Goal: Task Accomplishment & Management: Complete application form

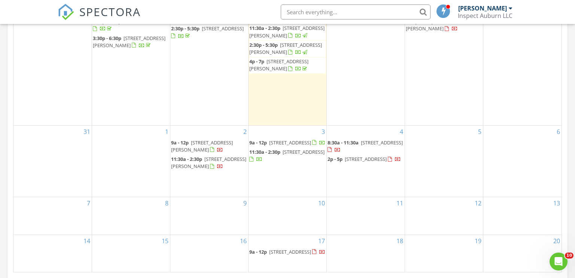
scroll to position [682, 575]
click at [184, 175] on div "2 9a - 12p 705 Glasco St, Auburn 36830 11:30a - 2:30p 720 Hollon Ave, Auburn 36…" at bounding box center [209, 161] width 78 height 71
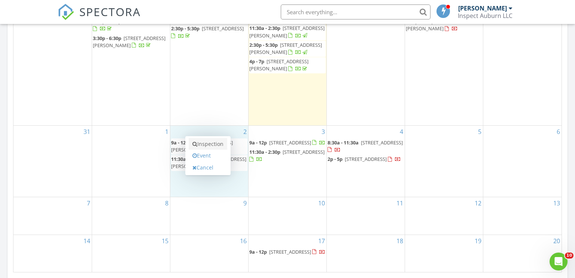
click at [213, 141] on link "Inspection" at bounding box center [208, 144] width 39 height 12
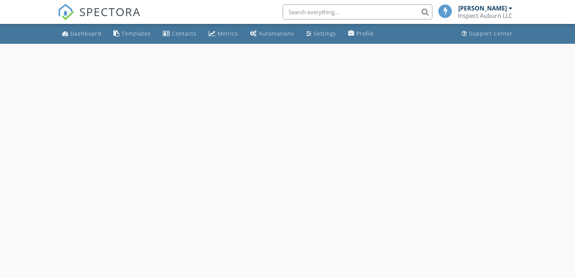
select select "8"
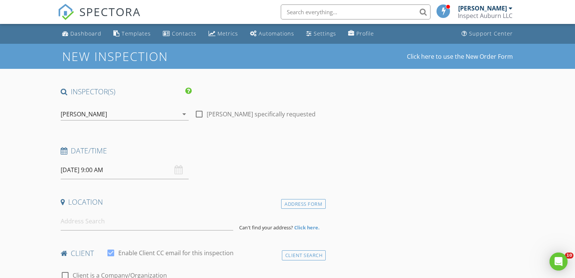
click at [94, 170] on input "09/02/2025 9:00 AM" at bounding box center [125, 170] width 128 height 18
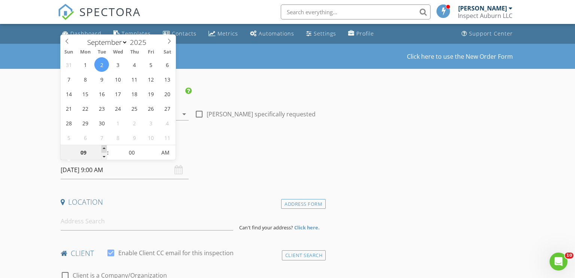
click at [103, 149] on span at bounding box center [103, 148] width 5 height 7
type input "10"
type input "09/02/2025 10:00 AM"
click at [103, 149] on span at bounding box center [103, 148] width 5 height 7
type input "11"
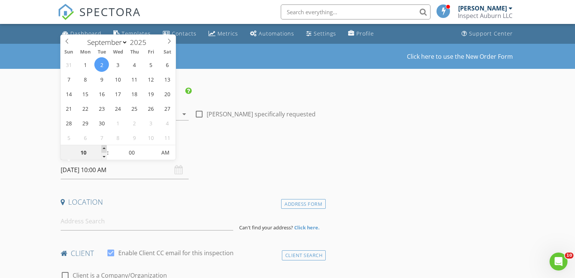
type input "09/02/2025 11:00 AM"
click at [103, 149] on span at bounding box center [103, 148] width 5 height 7
type input "12"
type input "09/02/2025 12:00 PM"
click at [103, 149] on span at bounding box center [103, 148] width 5 height 7
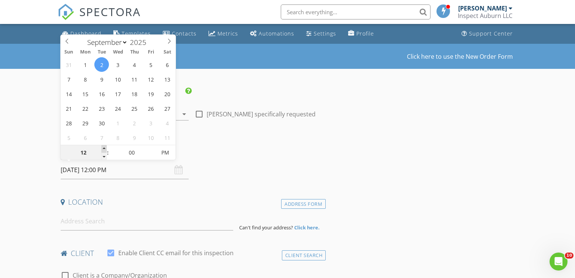
type input "01"
type input "09/02/2025 1:00 PM"
click at [103, 149] on span at bounding box center [103, 148] width 5 height 7
type input "02"
type input "[DATE] 2:00 PM"
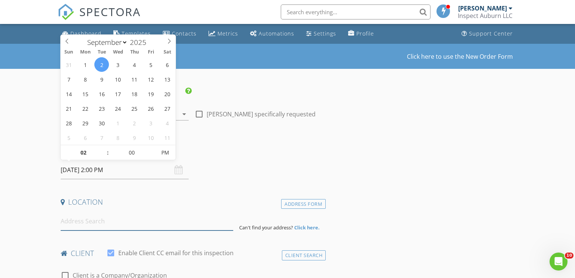
click at [76, 227] on input at bounding box center [147, 221] width 173 height 18
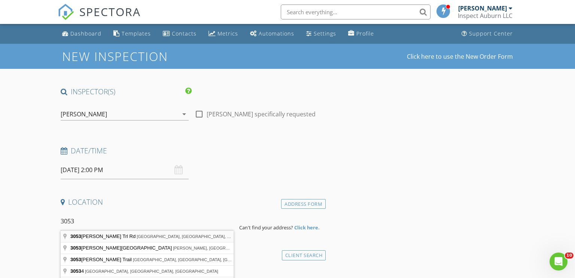
type input "3053 Mimms Trl Rd, Auburn, AL, USA"
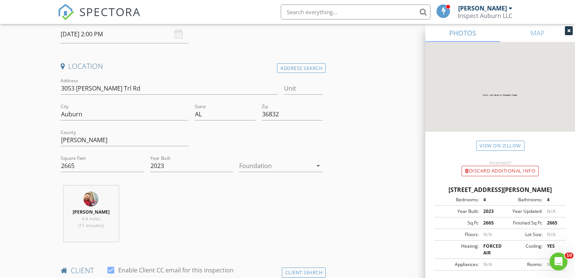
scroll to position [149, 0]
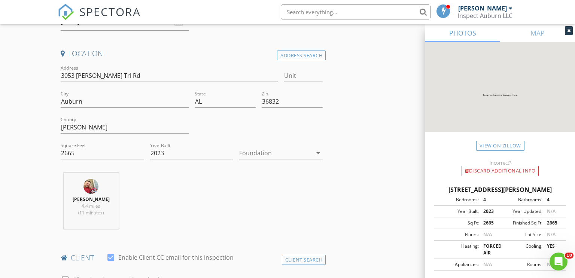
click at [253, 155] on div at bounding box center [275, 153] width 73 height 12
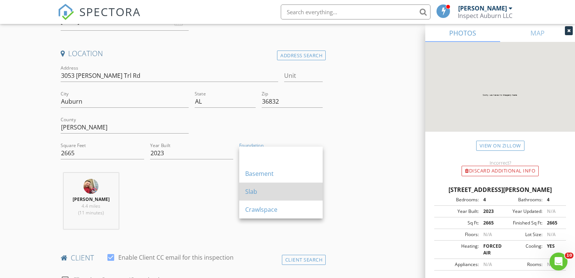
click at [252, 185] on div "Slab" at bounding box center [280, 192] width 71 height 18
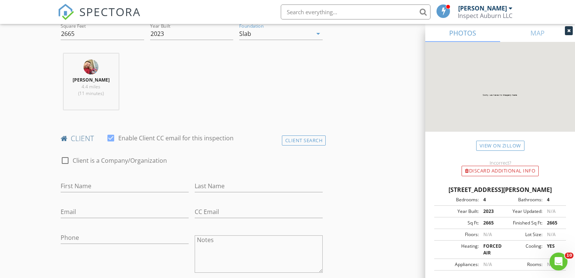
scroll to position [269, 0]
click at [85, 184] on input "First Name" at bounding box center [125, 185] width 128 height 12
type input "Nermein"
click at [198, 182] on input "Last Name" at bounding box center [259, 185] width 128 height 12
type input "Lofty"
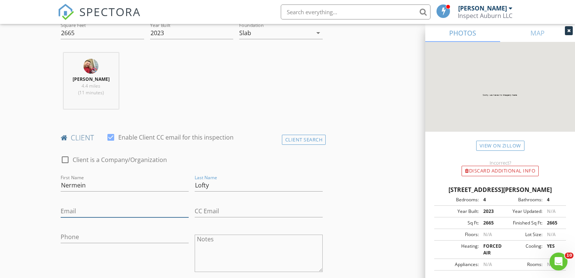
click at [80, 213] on input "Email" at bounding box center [125, 211] width 128 height 12
type input "[EMAIL_ADDRESS][DOMAIN_NAME]"
click at [74, 237] on input "Phone" at bounding box center [125, 237] width 128 height 12
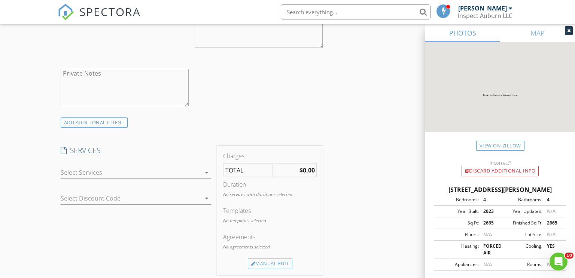
scroll to position [493, 0]
type input "[PHONE_NUMBER]"
click at [115, 176] on div at bounding box center [131, 172] width 140 height 12
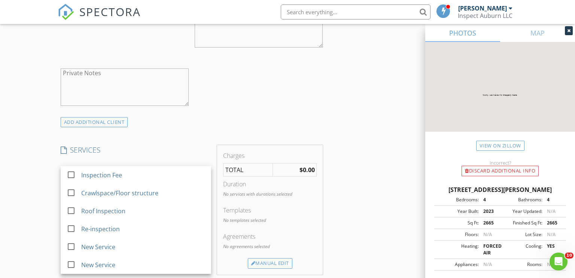
click at [115, 176] on div "Inspection Fee" at bounding box center [101, 175] width 41 height 9
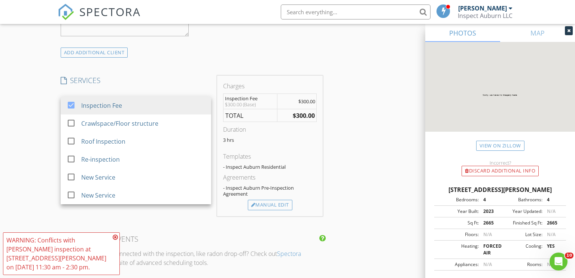
scroll to position [568, 0]
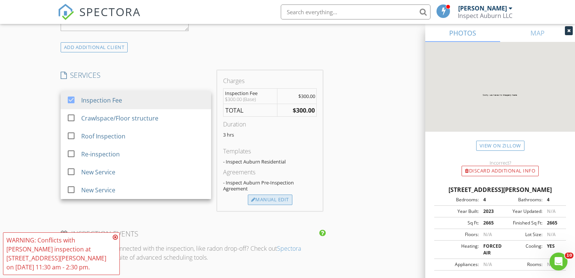
click at [267, 199] on div "Manual Edit" at bounding box center [270, 200] width 45 height 10
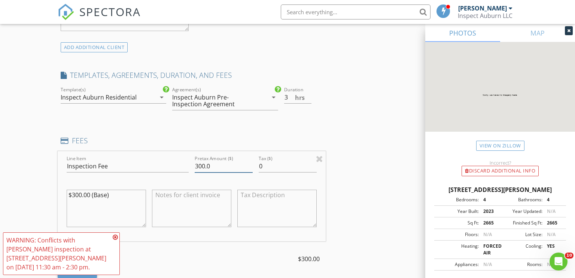
click at [200, 165] on input "300.0" at bounding box center [224, 166] width 58 height 12
type input "400.0"
click at [53, 158] on div "New Inspection Click here to use the New Order Form INSPECTOR(S) check_box Luke…" at bounding box center [287, 177] width 575 height 1402
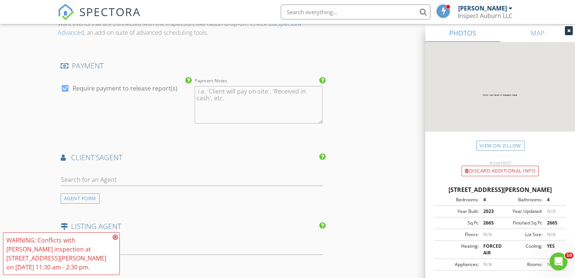
scroll to position [873, 0]
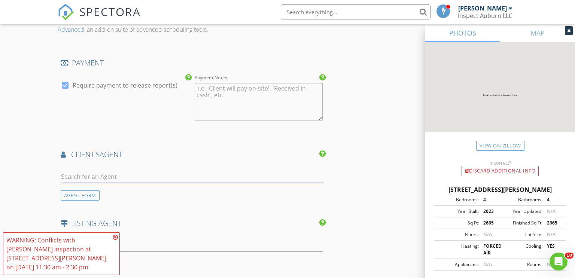
click at [70, 173] on input "text" at bounding box center [192, 177] width 262 height 12
type input "barb"
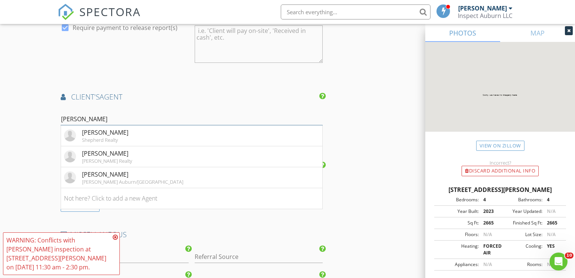
scroll to position [933, 0]
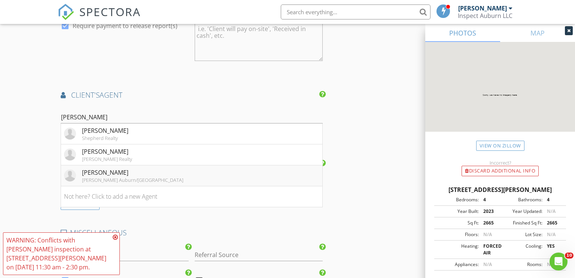
click at [112, 171] on div "[PERSON_NAME]" at bounding box center [132, 172] width 101 height 9
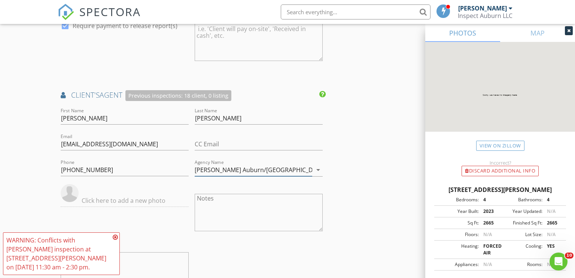
click at [281, 171] on input "[PERSON_NAME] Auburn/[GEOGRAPHIC_DATA]" at bounding box center [254, 170] width 118 height 12
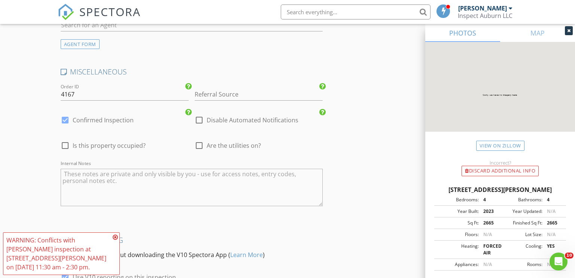
scroll to position [1336, 0]
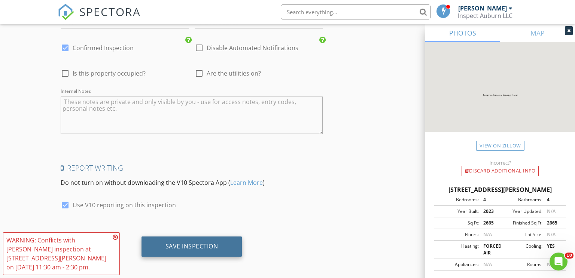
click at [223, 238] on div "Save Inspection" at bounding box center [191, 247] width 101 height 20
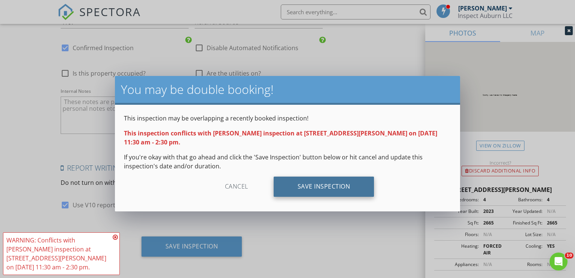
click at [324, 177] on div "Save Inspection" at bounding box center [324, 187] width 101 height 20
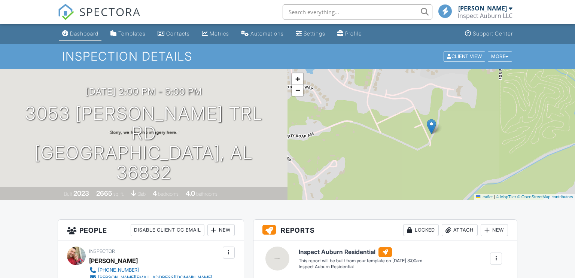
click at [86, 36] on div "Dashboard" at bounding box center [84, 33] width 28 height 6
